Goal: Obtain resource: Download file/media

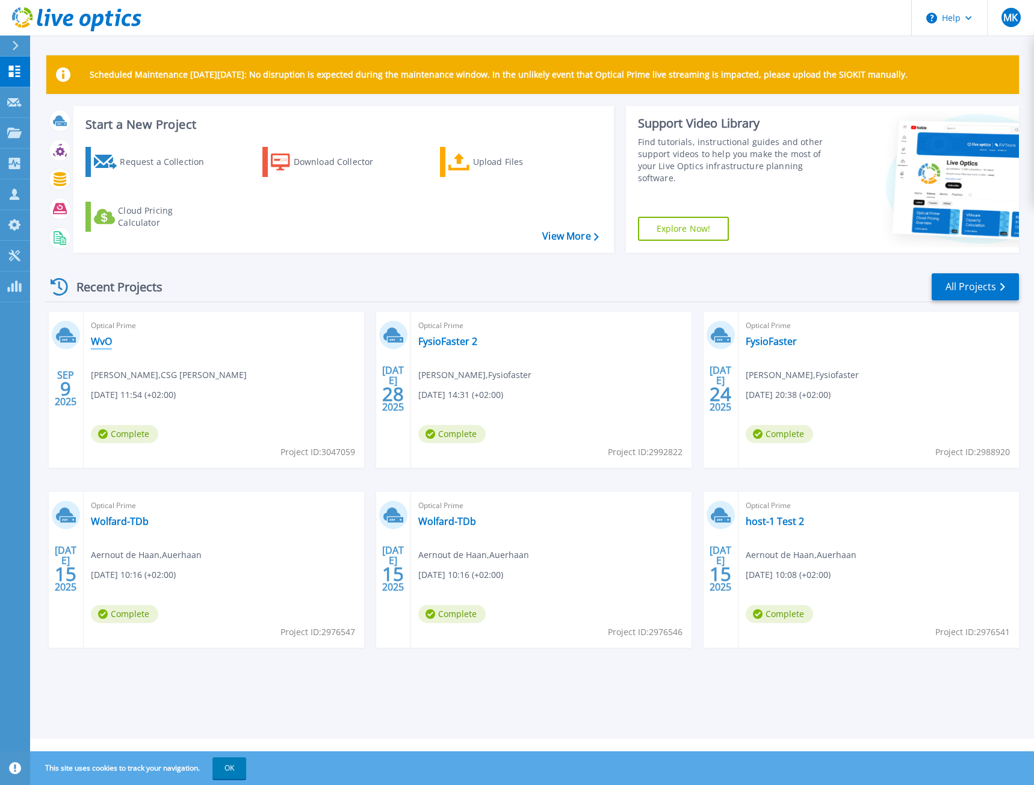
click at [96, 343] on link "WvO" at bounding box center [101, 341] width 21 height 12
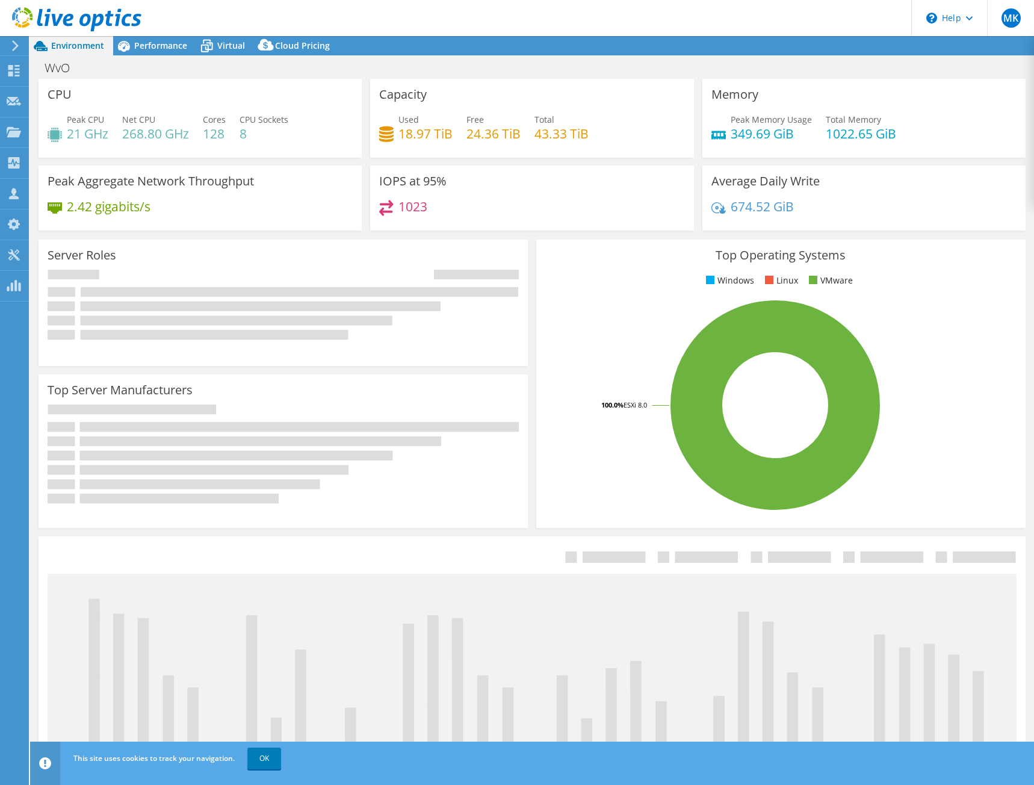
select select "USD"
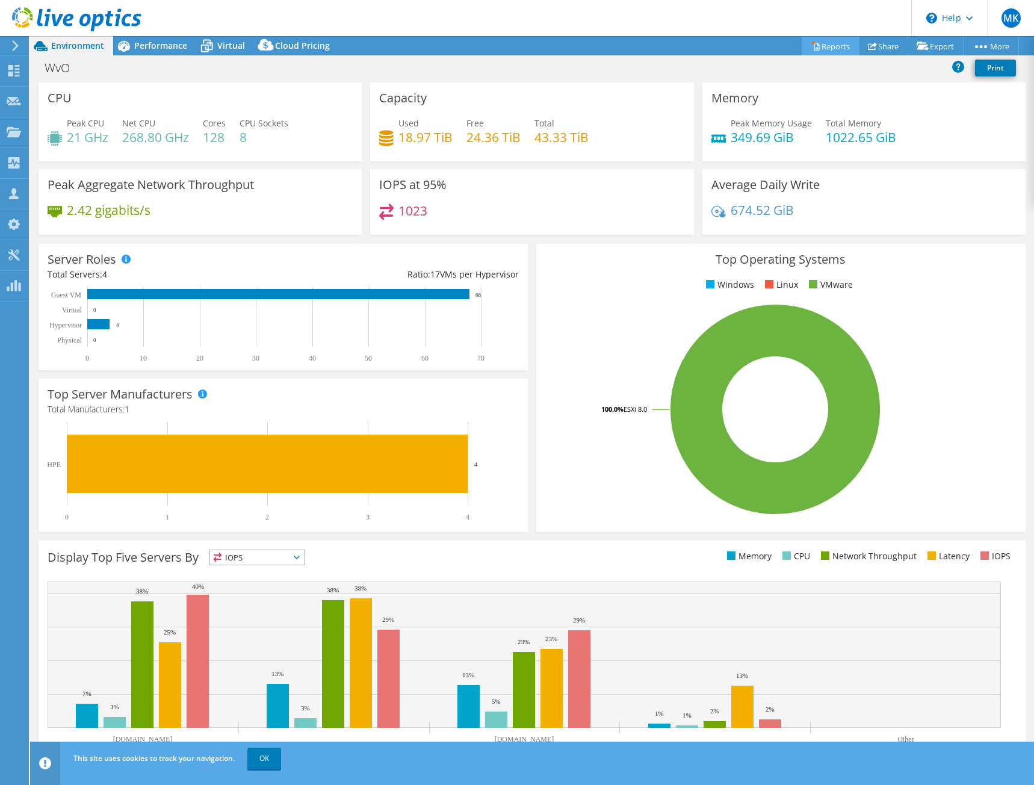
click at [825, 51] on link "Reports" at bounding box center [831, 46] width 58 height 19
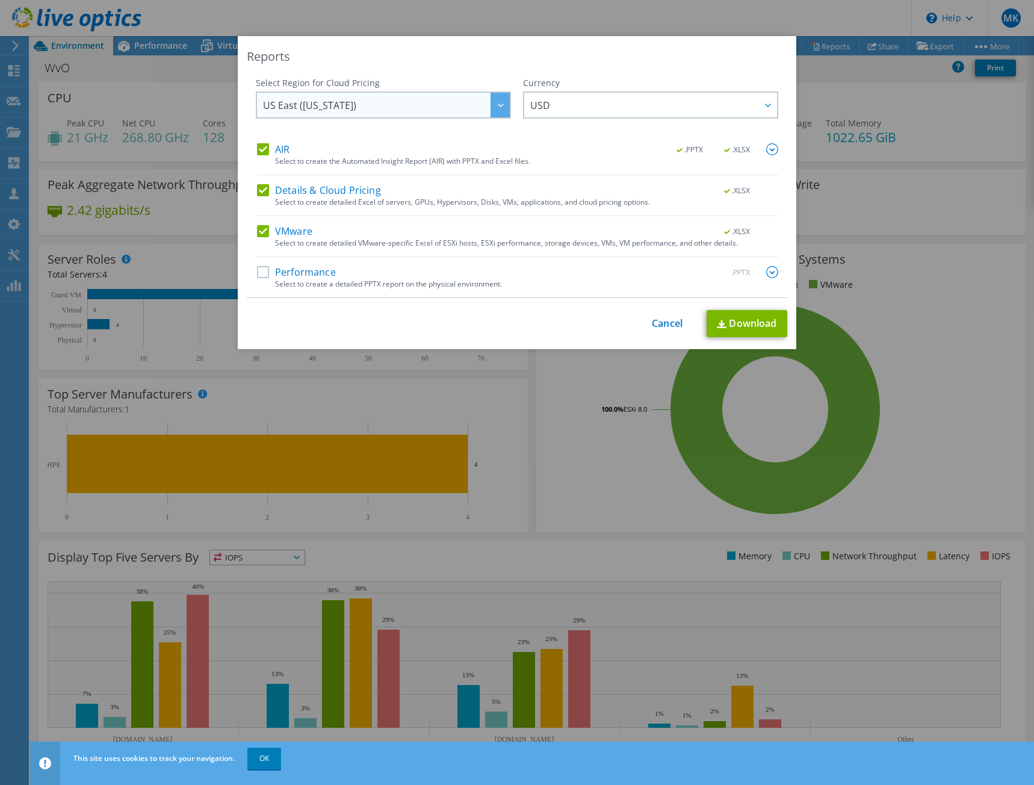
click at [493, 109] on div at bounding box center [500, 105] width 19 height 25
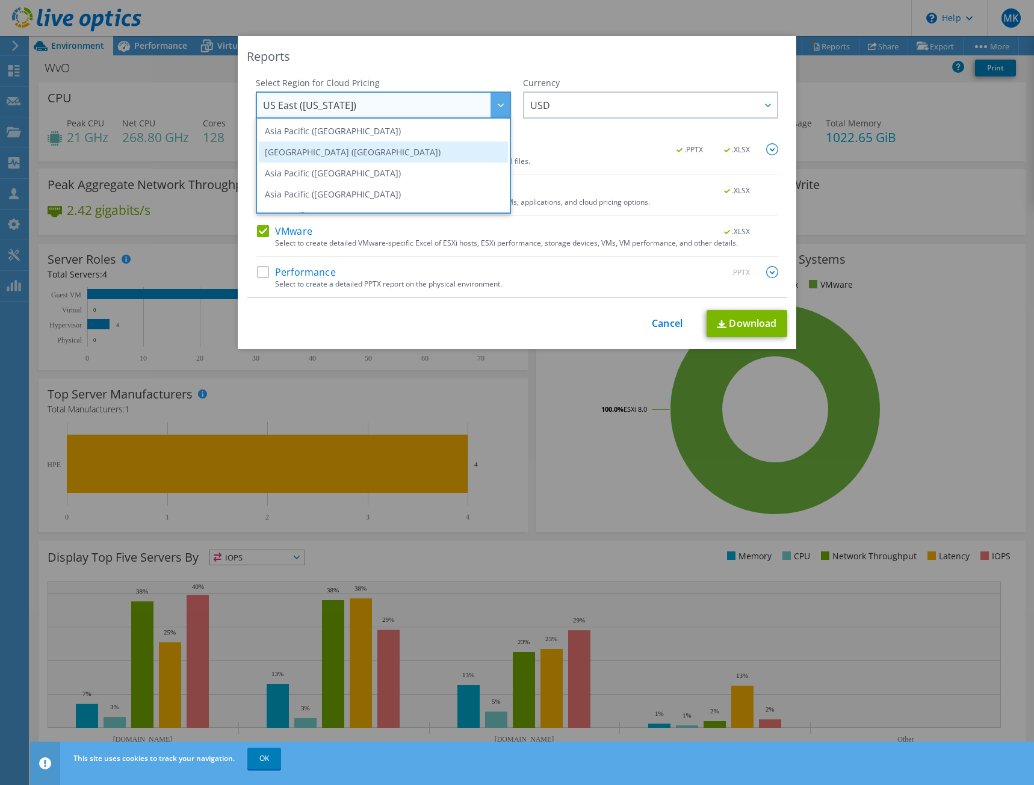
scroll to position [163, 0]
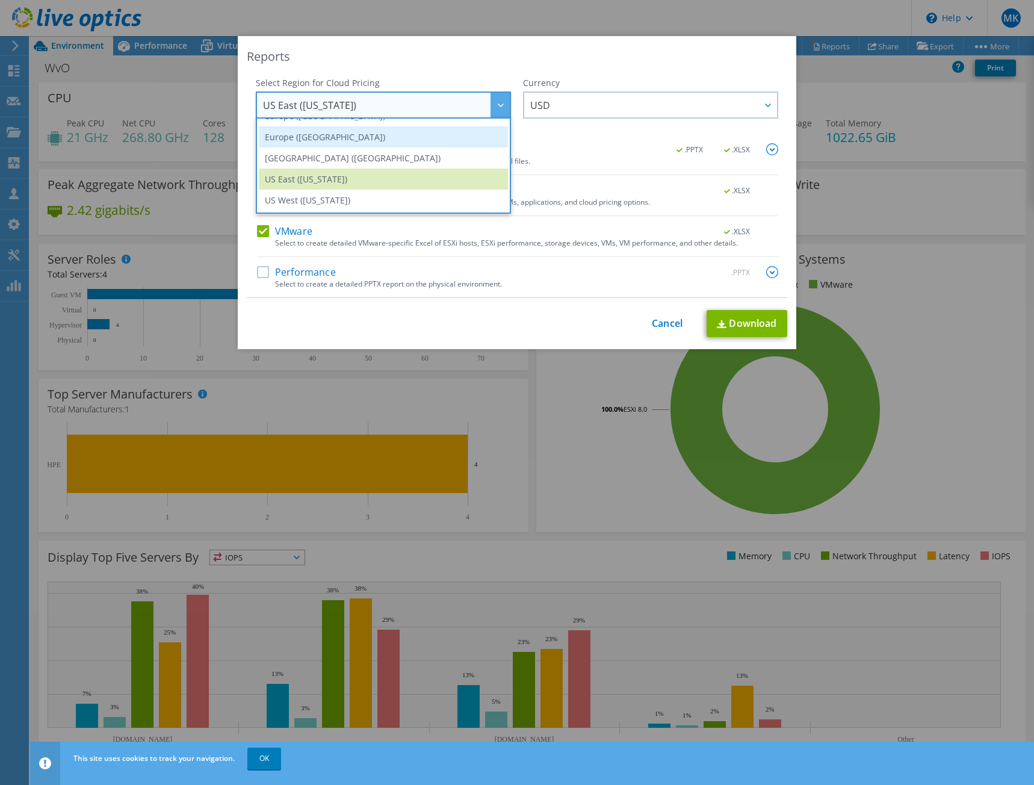
click at [404, 140] on li "Europe (London)" at bounding box center [383, 136] width 249 height 21
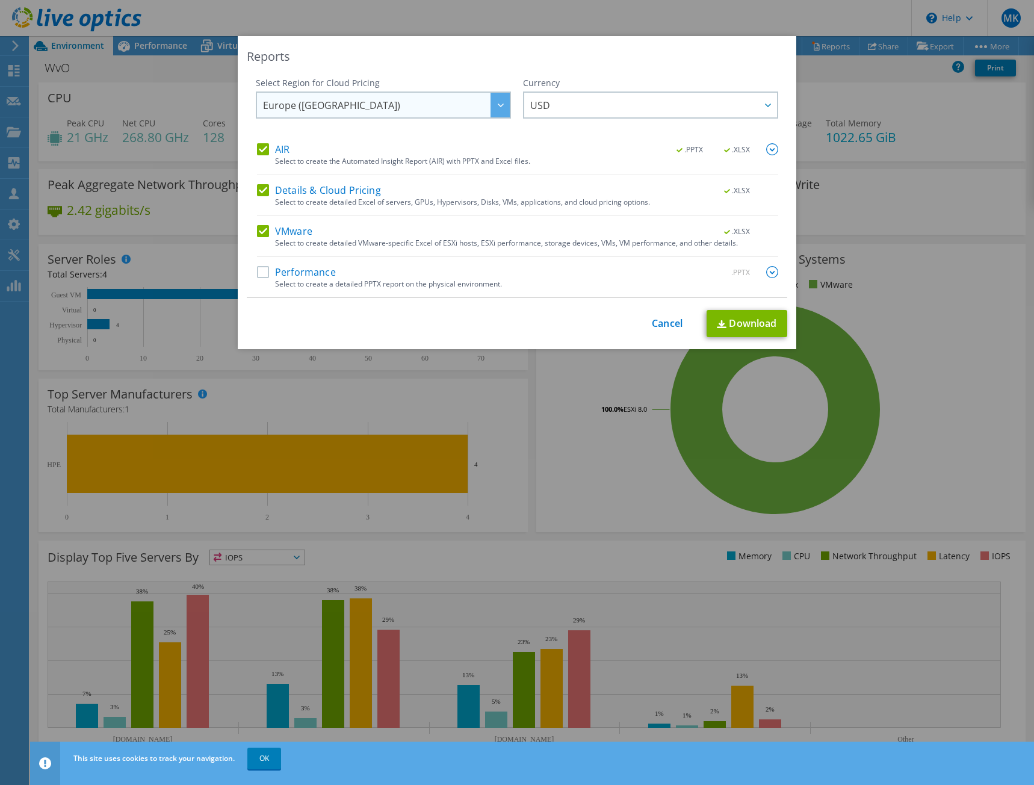
click at [491, 111] on div at bounding box center [500, 105] width 19 height 25
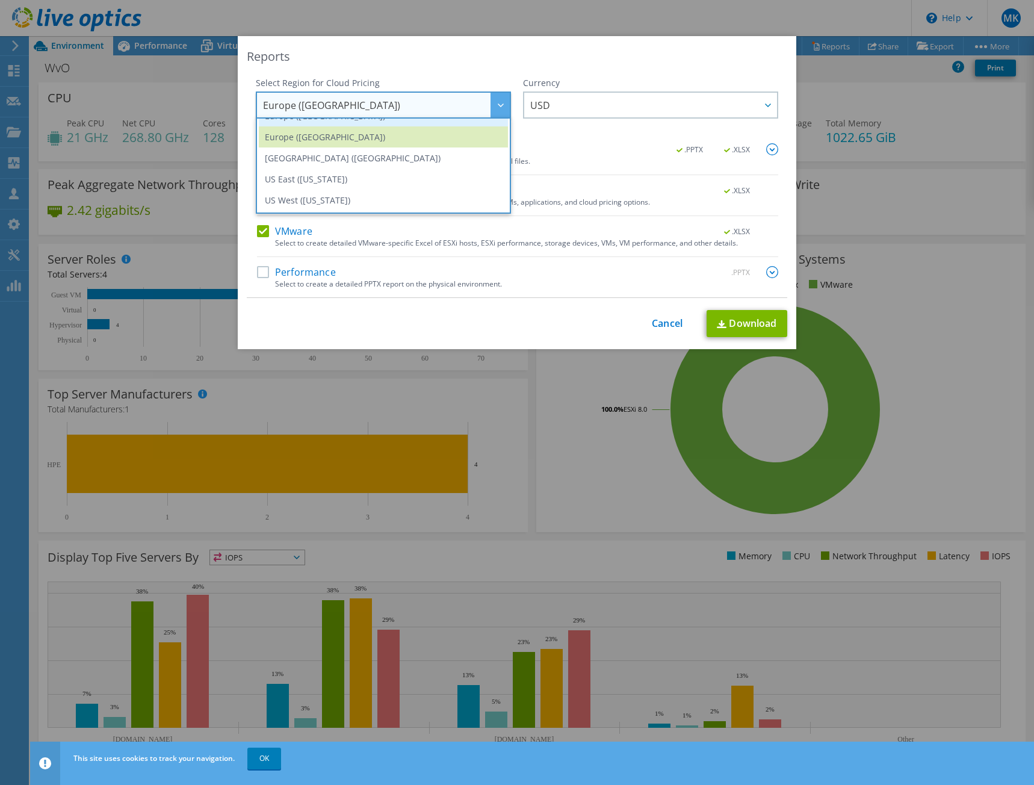
click at [364, 123] on li "Europe (Frankfurt)" at bounding box center [383, 115] width 249 height 21
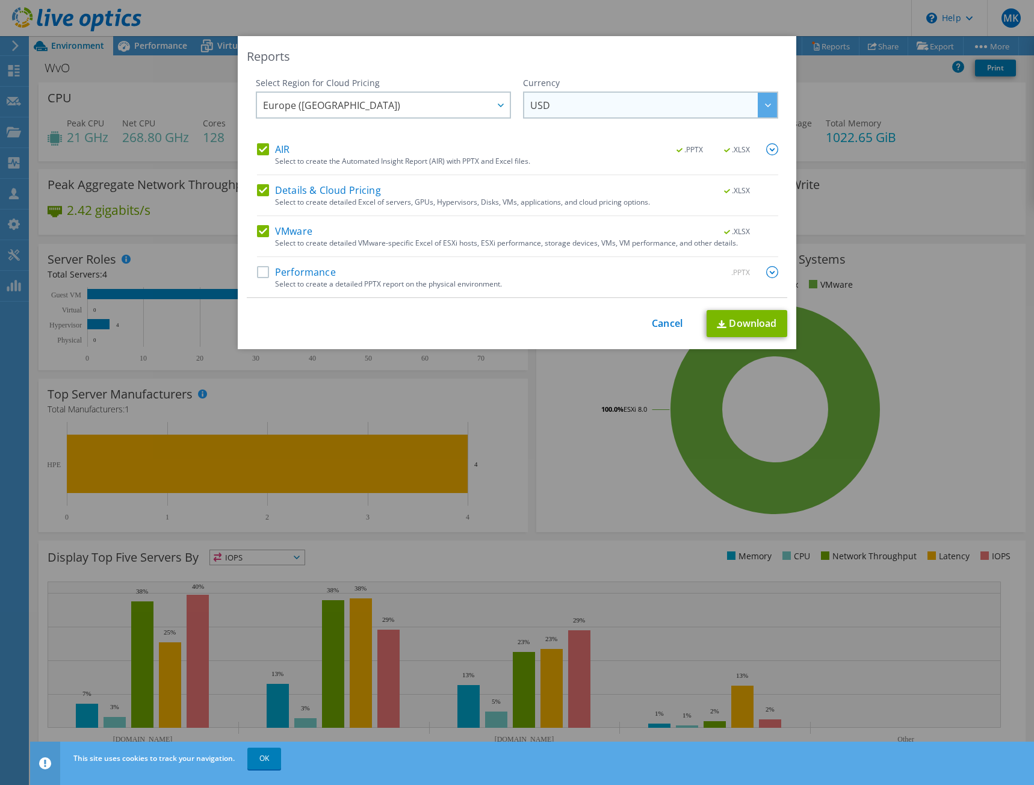
click at [761, 110] on div at bounding box center [767, 105] width 19 height 25
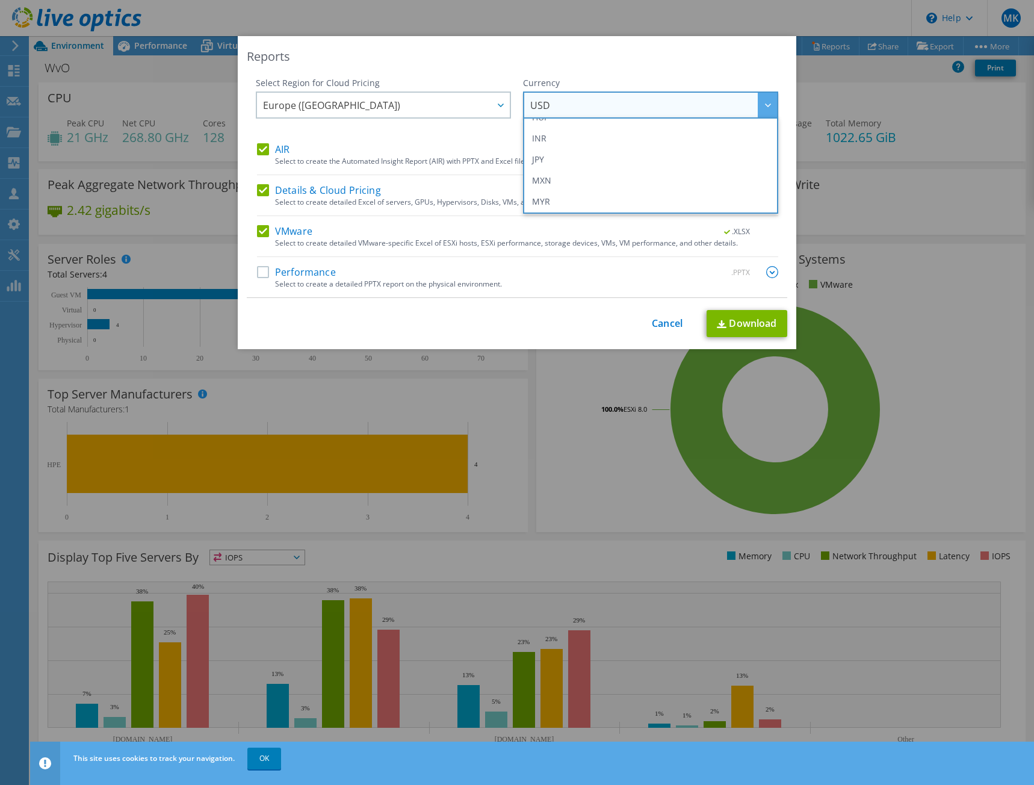
scroll to position [327, 0]
click at [631, 101] on span "USD" at bounding box center [653, 105] width 247 height 25
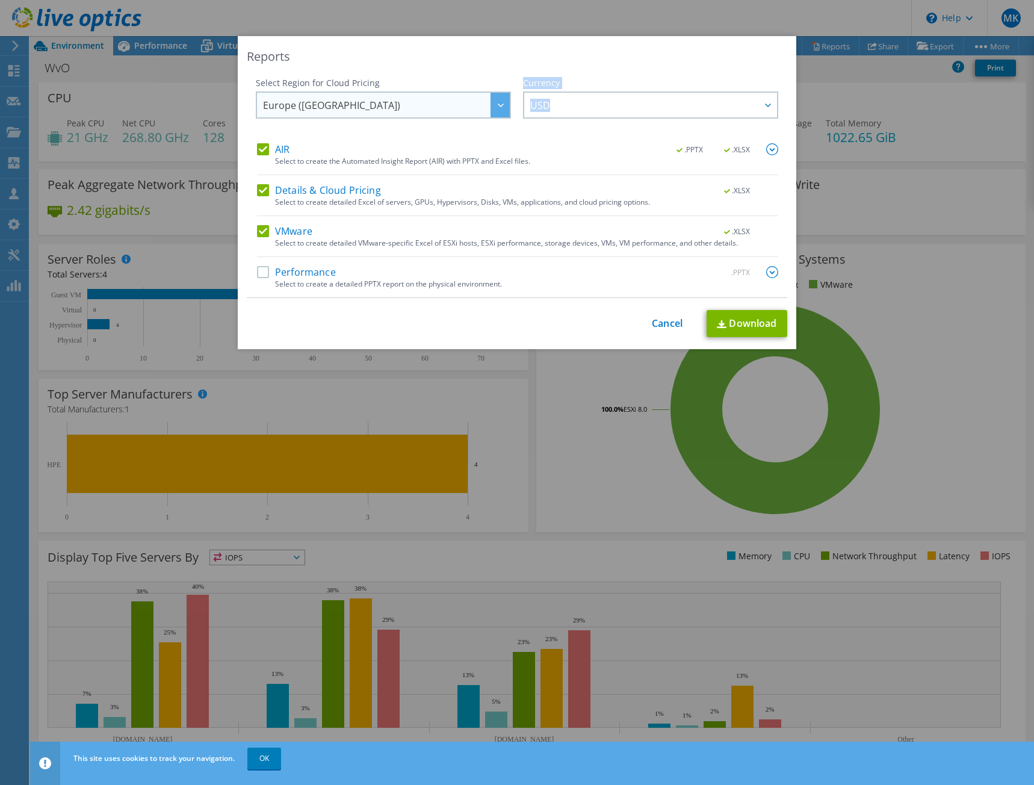
drag, startPoint x: 575, startPoint y: 101, endPoint x: 503, endPoint y: 92, distance: 73.3
click at [503, 92] on div "Select Region for Cloud Pricing Asia Pacific (Hong Kong) Asia Pacific (Mumbai) …" at bounding box center [517, 110] width 522 height 66
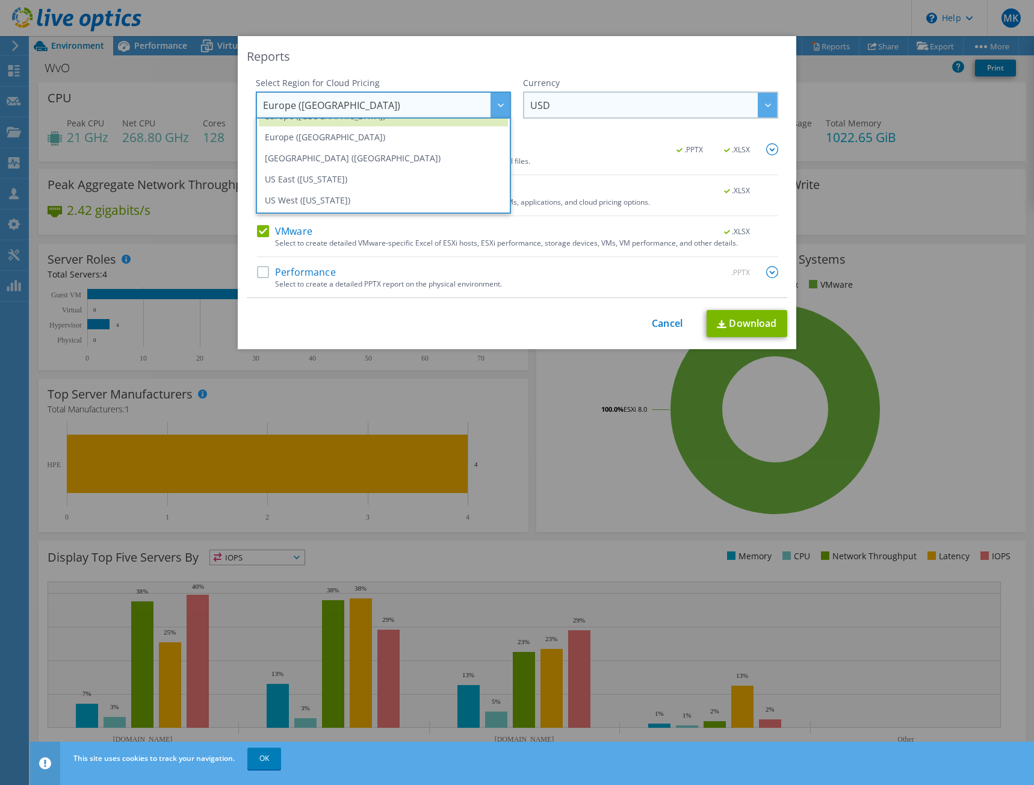
click at [588, 102] on span "USD" at bounding box center [653, 105] width 247 height 25
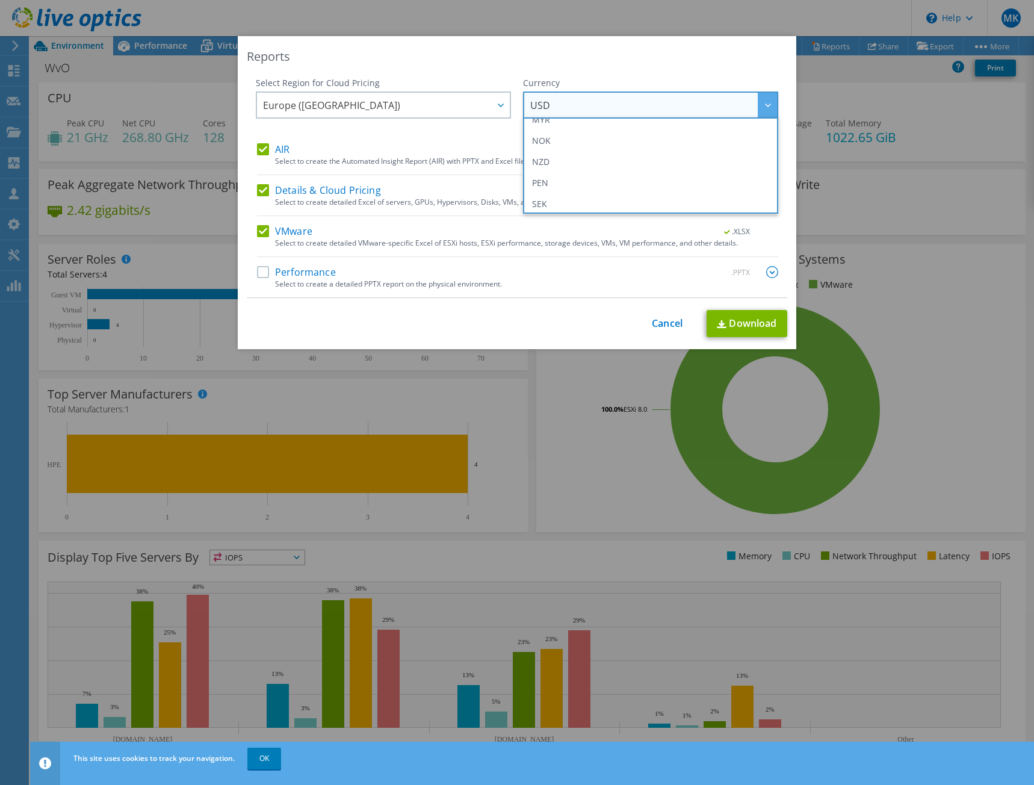
drag, startPoint x: 565, startPoint y: 104, endPoint x: 541, endPoint y: 106, distance: 24.2
click at [541, 105] on span "USD" at bounding box center [653, 105] width 247 height 25
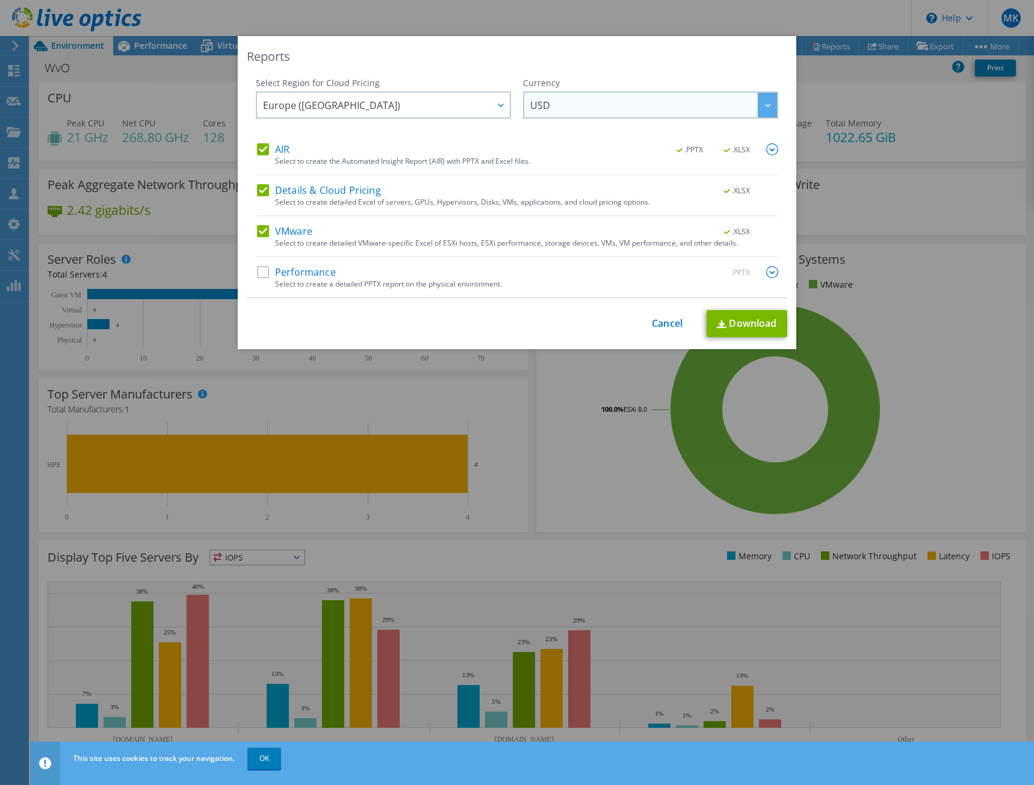
click at [764, 109] on div at bounding box center [767, 105] width 19 height 25
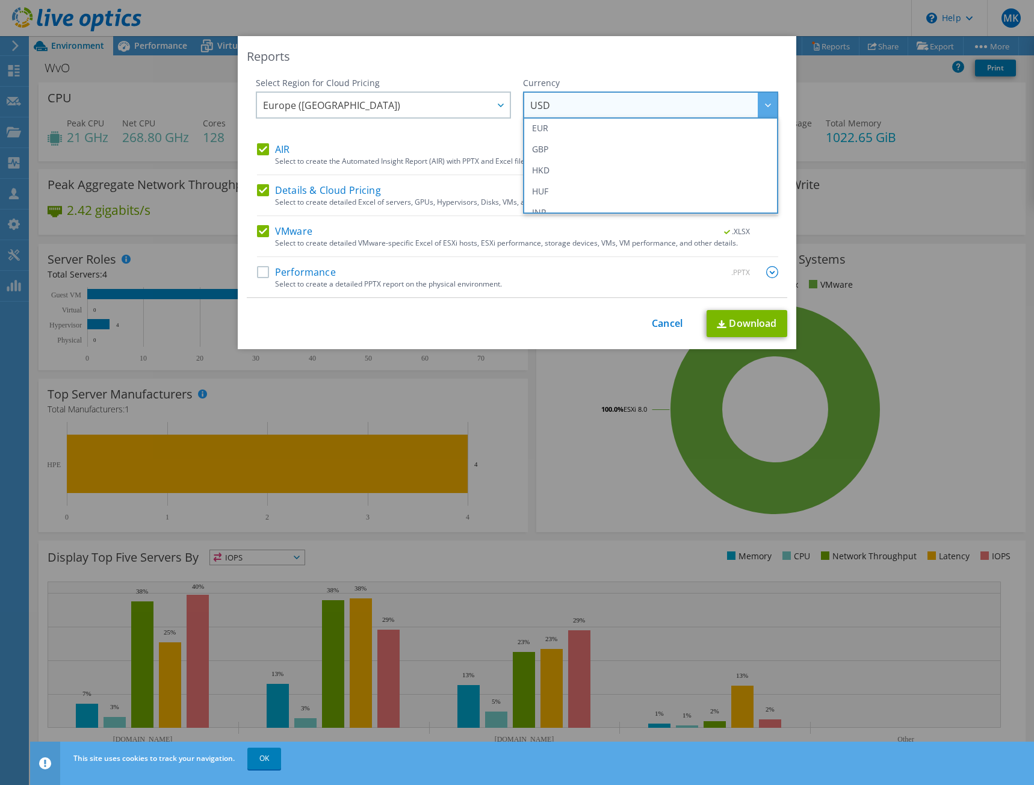
scroll to position [147, 0]
click at [621, 153] on li "EUR" at bounding box center [650, 151] width 249 height 21
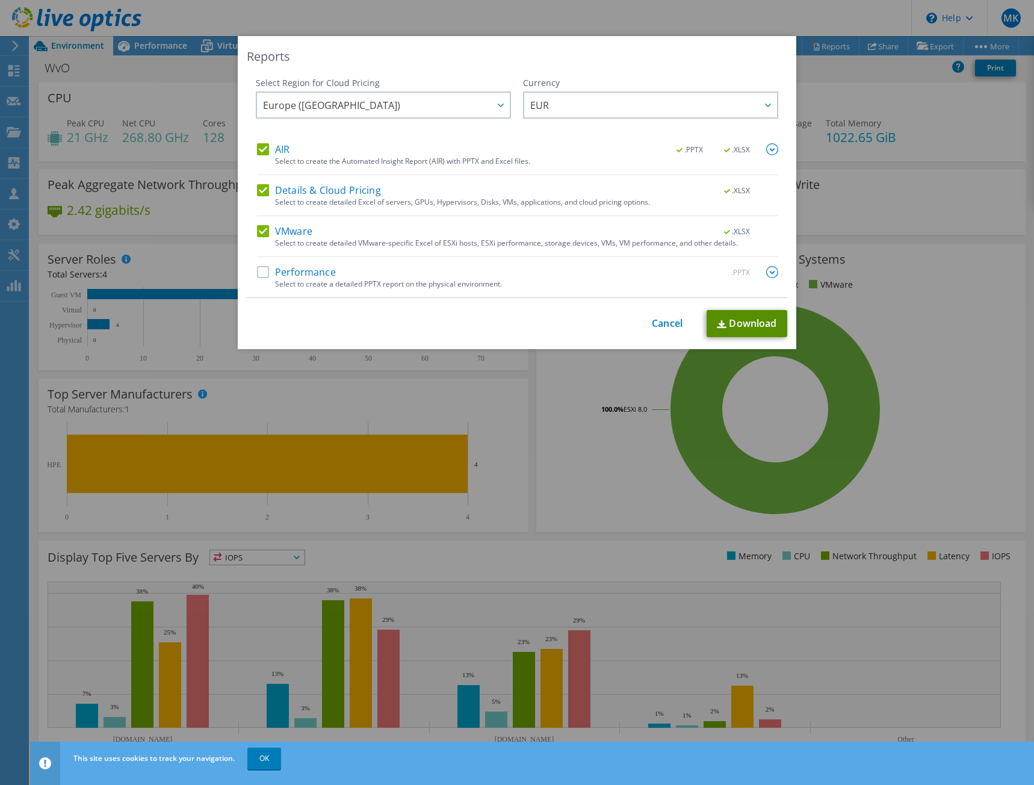
click at [736, 325] on link "Download" at bounding box center [747, 323] width 81 height 27
click at [842, 16] on div "Reports Select Region for Cloud Pricing Asia Pacific (Hong Kong) Asia Pacific (…" at bounding box center [517, 392] width 1034 height 785
